Goal: Task Accomplishment & Management: Manage account settings

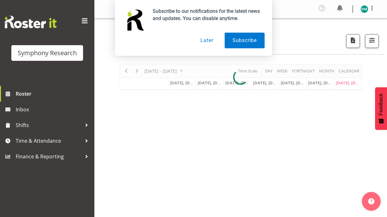
click at [210, 40] on button "Later" at bounding box center [206, 41] width 28 height 16
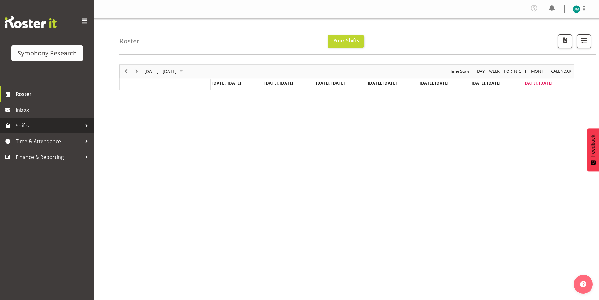
click at [45, 122] on span "Shifts" at bounding box center [49, 125] width 66 height 9
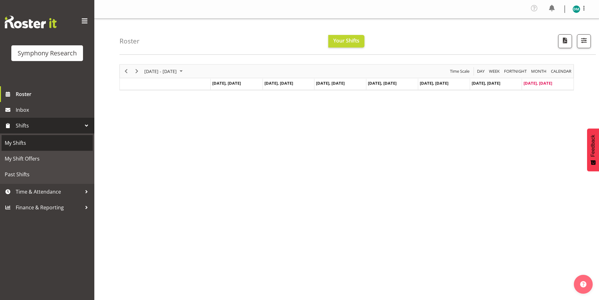
click at [55, 140] on span "My Shifts" at bounding box center [47, 142] width 85 height 9
